Goal: Information Seeking & Learning: Learn about a topic

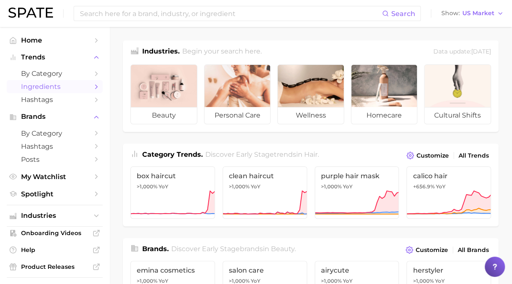
click at [82, 87] on link "Ingredients" at bounding box center [55, 86] width 96 height 13
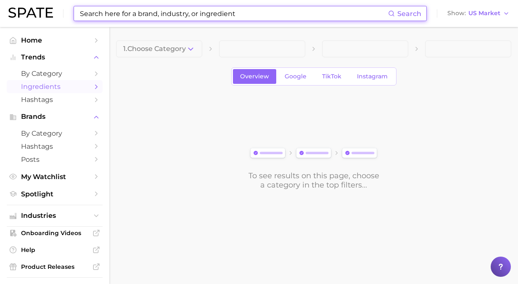
click at [223, 11] on input at bounding box center [233, 13] width 309 height 14
click at [246, 15] on input at bounding box center [233, 13] width 309 height 14
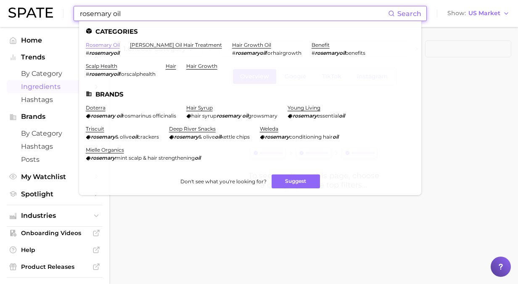
type input "rosemary oil"
click at [111, 44] on link "rosemary oil" at bounding box center [103, 45] width 34 height 6
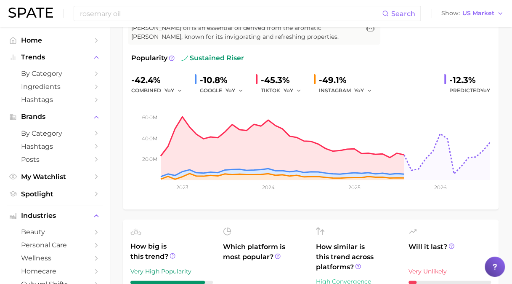
scroll to position [84, 0]
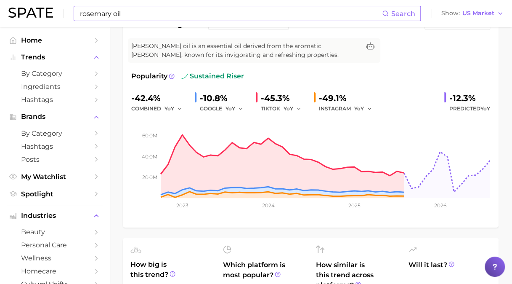
click at [265, 10] on input "rosemary oil" at bounding box center [230, 13] width 303 height 14
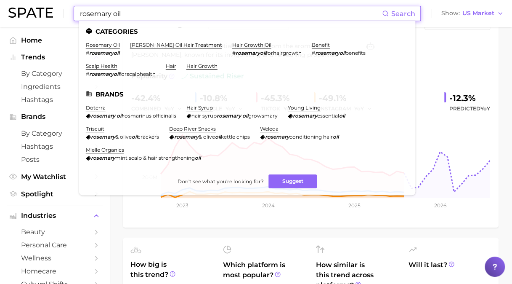
click at [265, 10] on input "rosemary oil" at bounding box center [230, 13] width 303 height 14
click at [265, 11] on input "rosemary oil" at bounding box center [230, 13] width 303 height 14
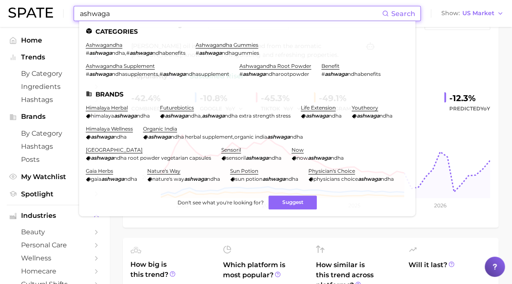
type input "ashwaga"
click at [96, 50] on em "ashwaga" at bounding box center [100, 53] width 23 height 6
click at [103, 43] on link "ashwagandha" at bounding box center [104, 45] width 37 height 6
